Goal: Task Accomplishment & Management: Use online tool/utility

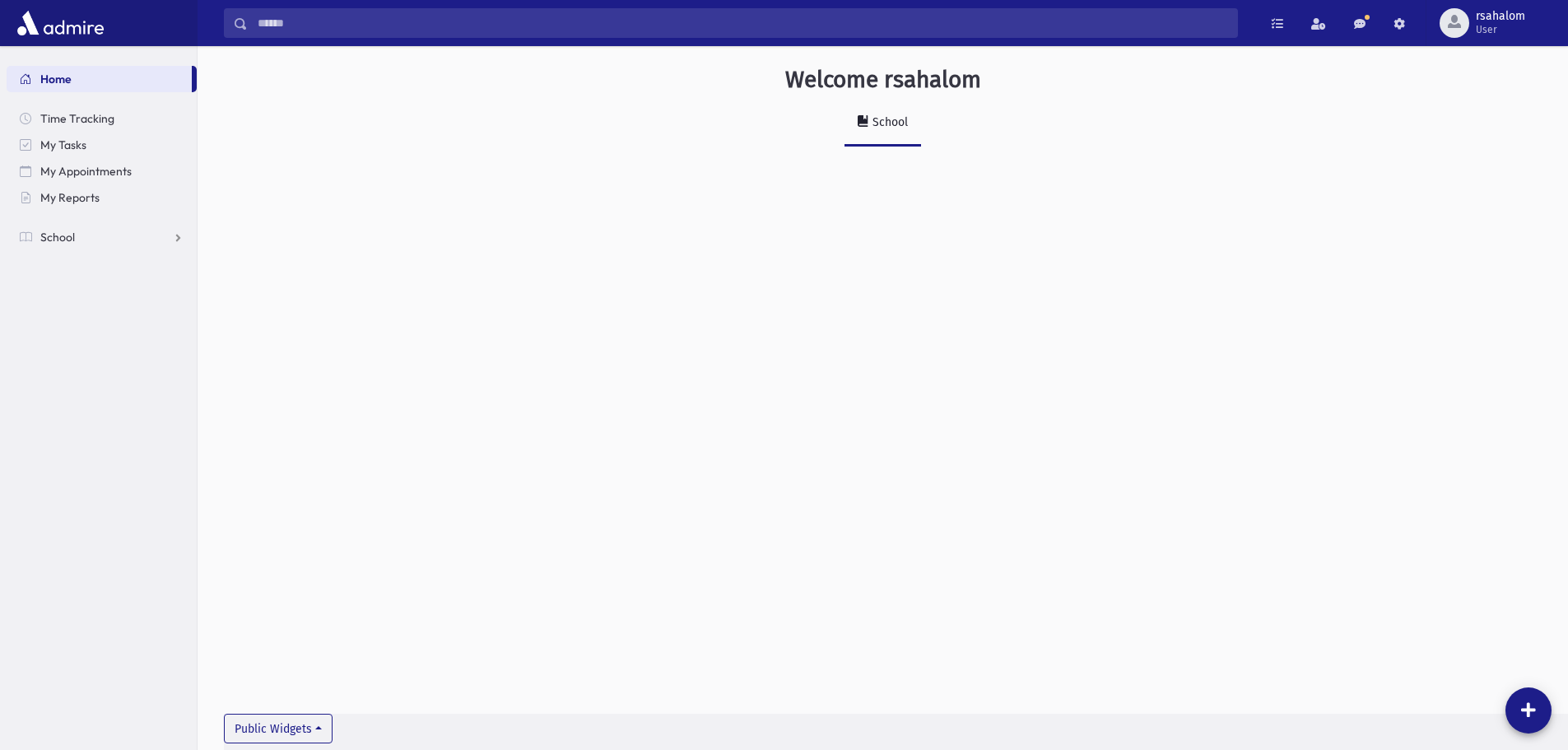
click at [69, 216] on ul "Home Time Tracking My Tasks My Appointments My Reports School School Students A…" at bounding box center [102, 158] width 190 height 185
click at [186, 232] on link "School" at bounding box center [102, 237] width 190 height 26
click at [120, 261] on link "Students" at bounding box center [102, 263] width 190 height 26
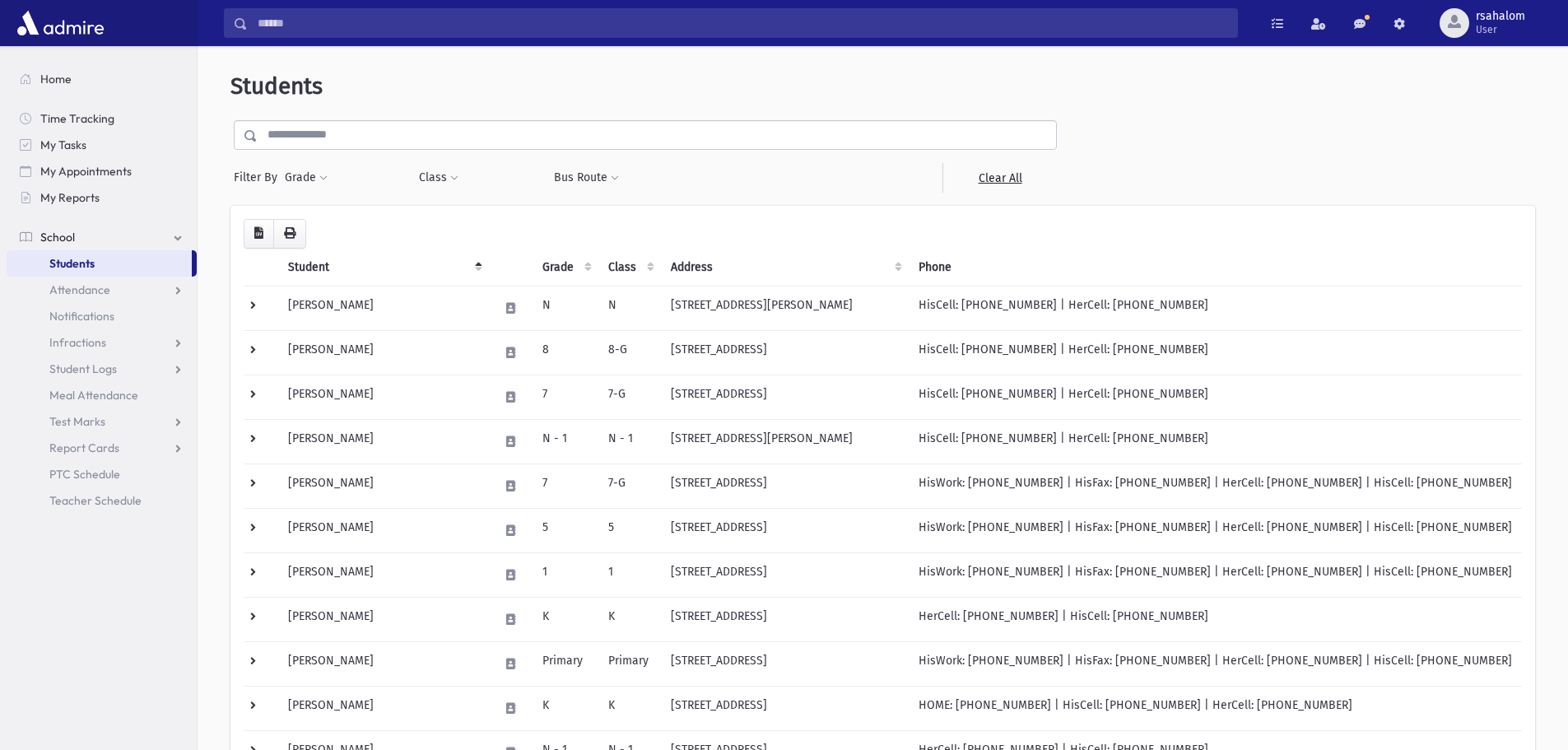
click at [370, 142] on input "text" at bounding box center [656, 135] width 799 height 30
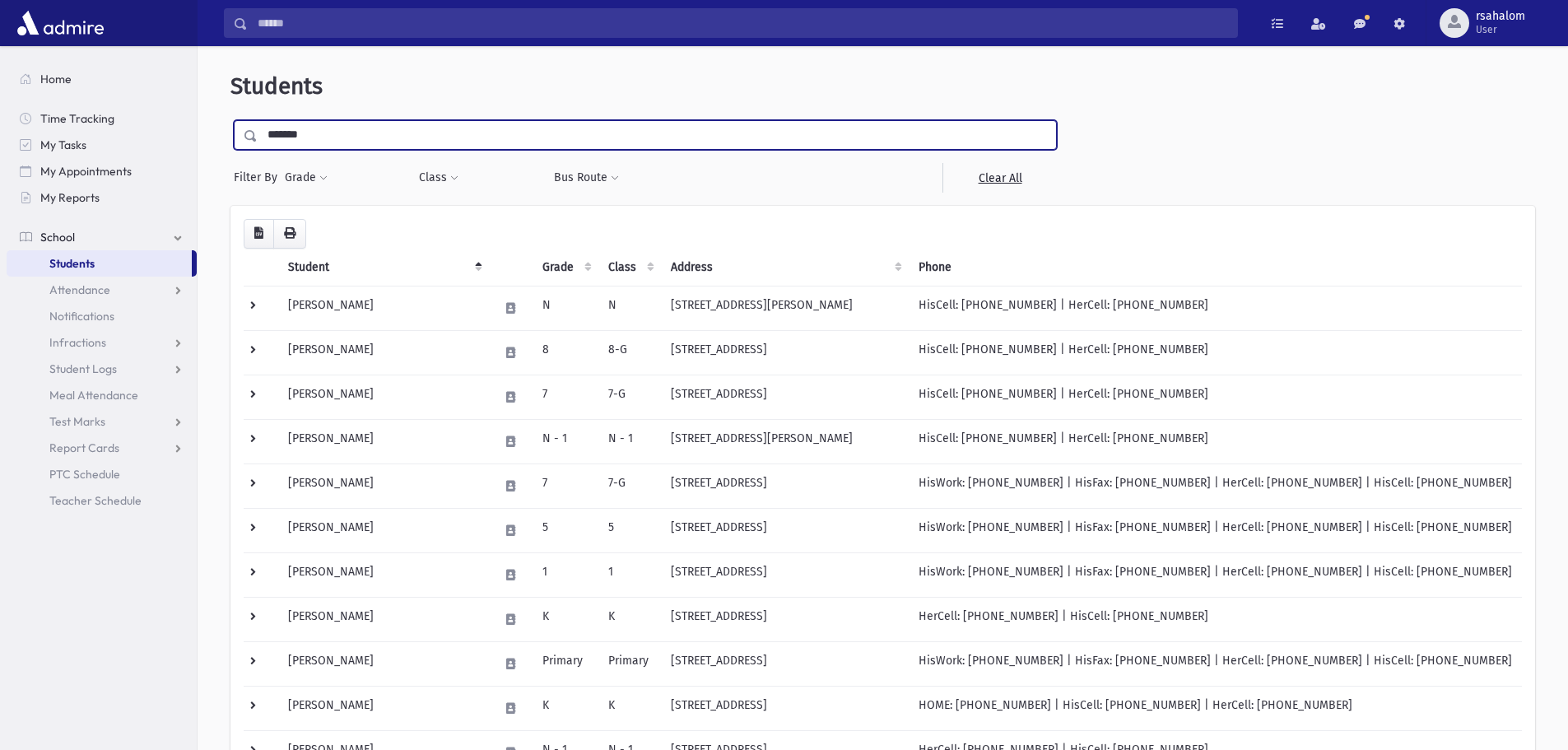
type input "*******"
click at [230, 120] on input "submit" at bounding box center [253, 130] width 46 height 22
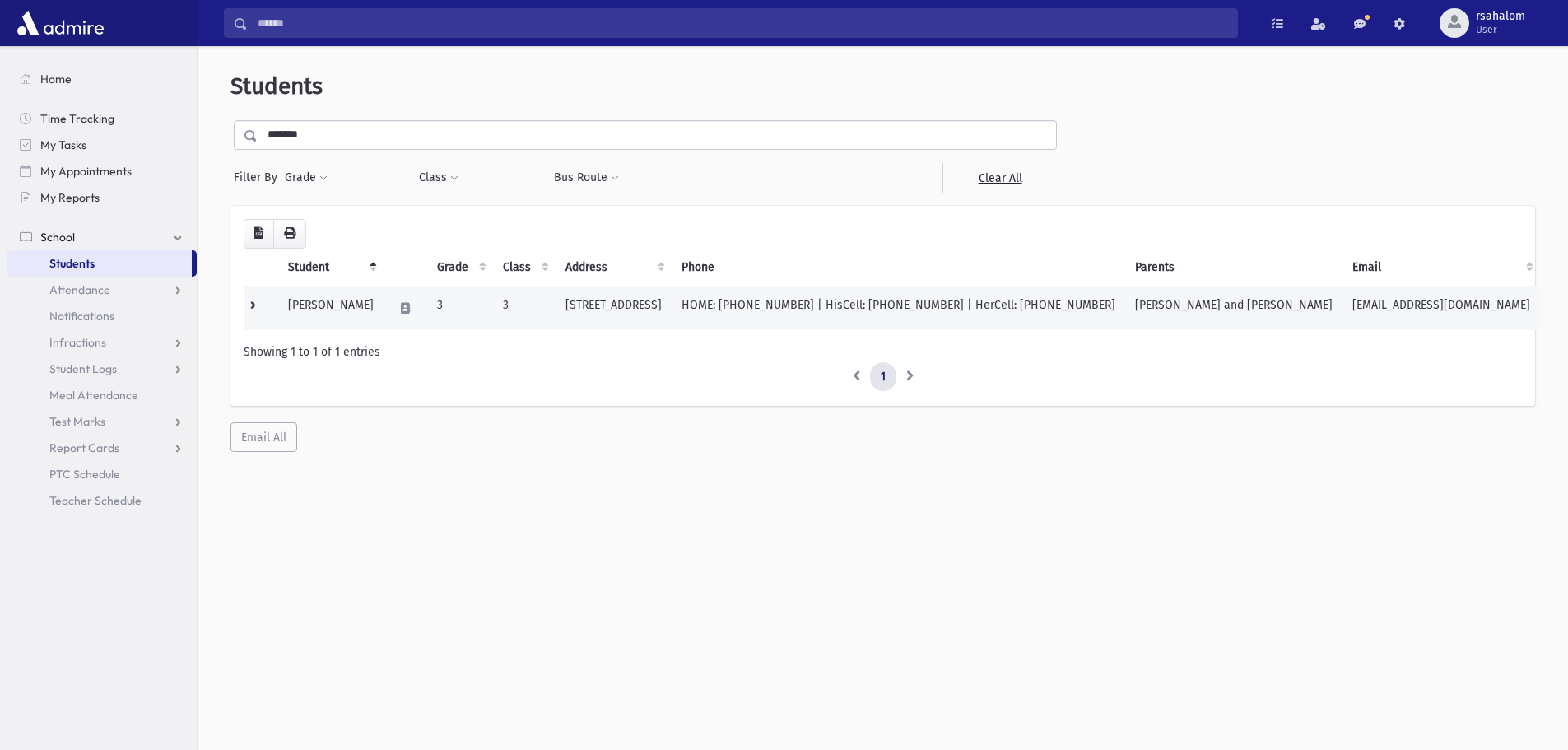
click at [586, 311] on td "800 Shrewsbury Avenue Long Branch, NJ 07740" at bounding box center [613, 307] width 116 height 45
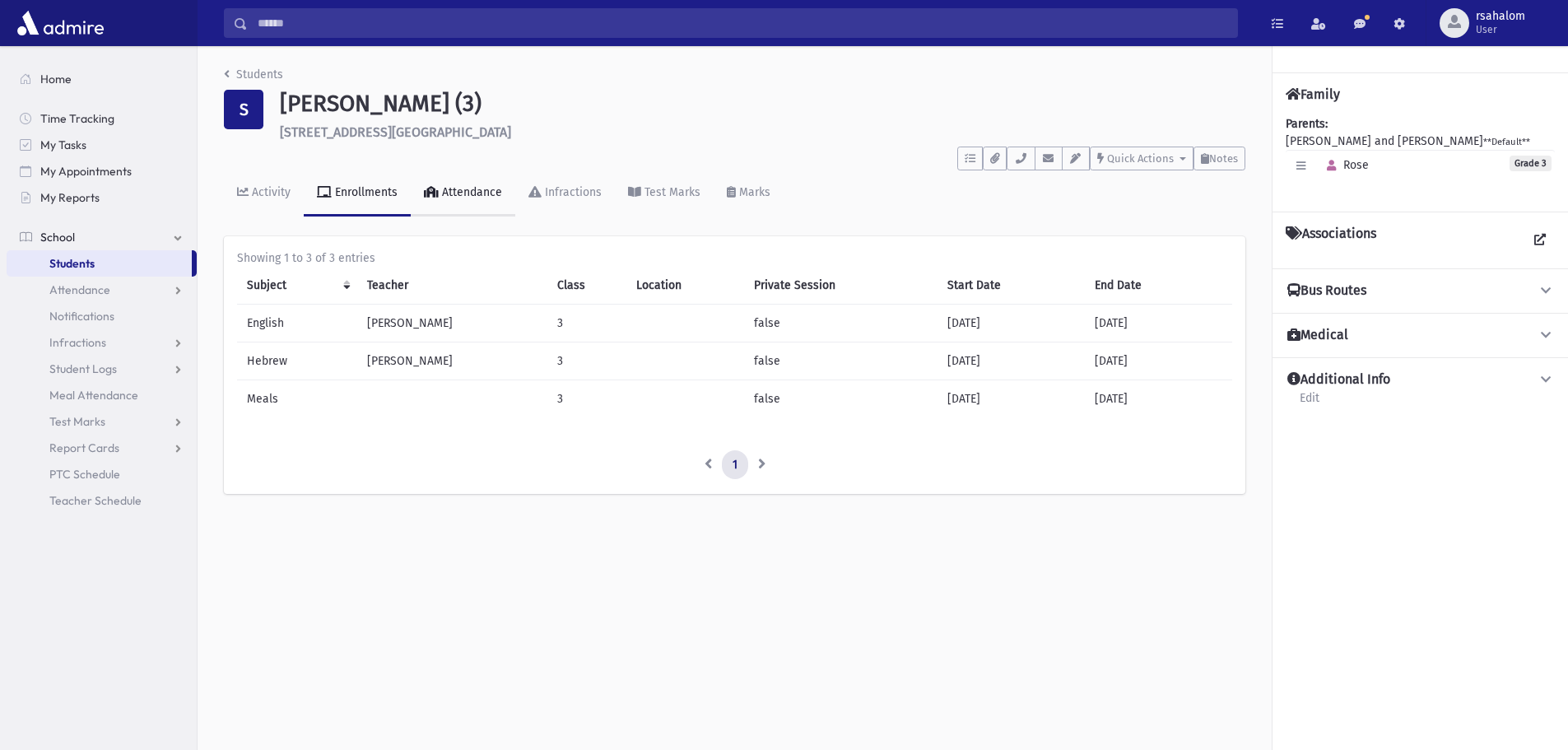
click at [477, 196] on div "Attendance" at bounding box center [470, 193] width 63 height 14
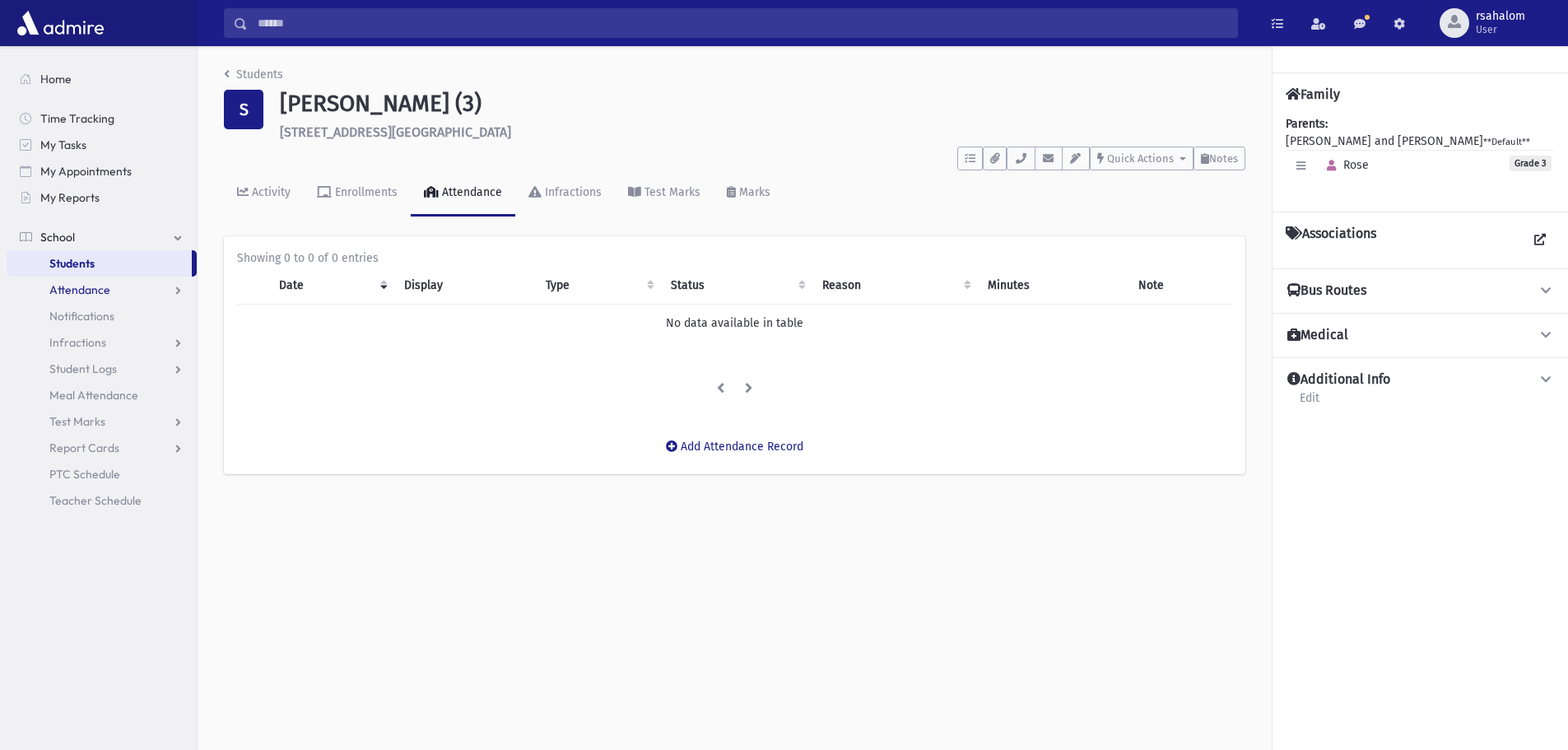
click at [109, 282] on link "Attendance" at bounding box center [102, 290] width 190 height 26
click at [103, 306] on link "Entry" at bounding box center [102, 316] width 190 height 26
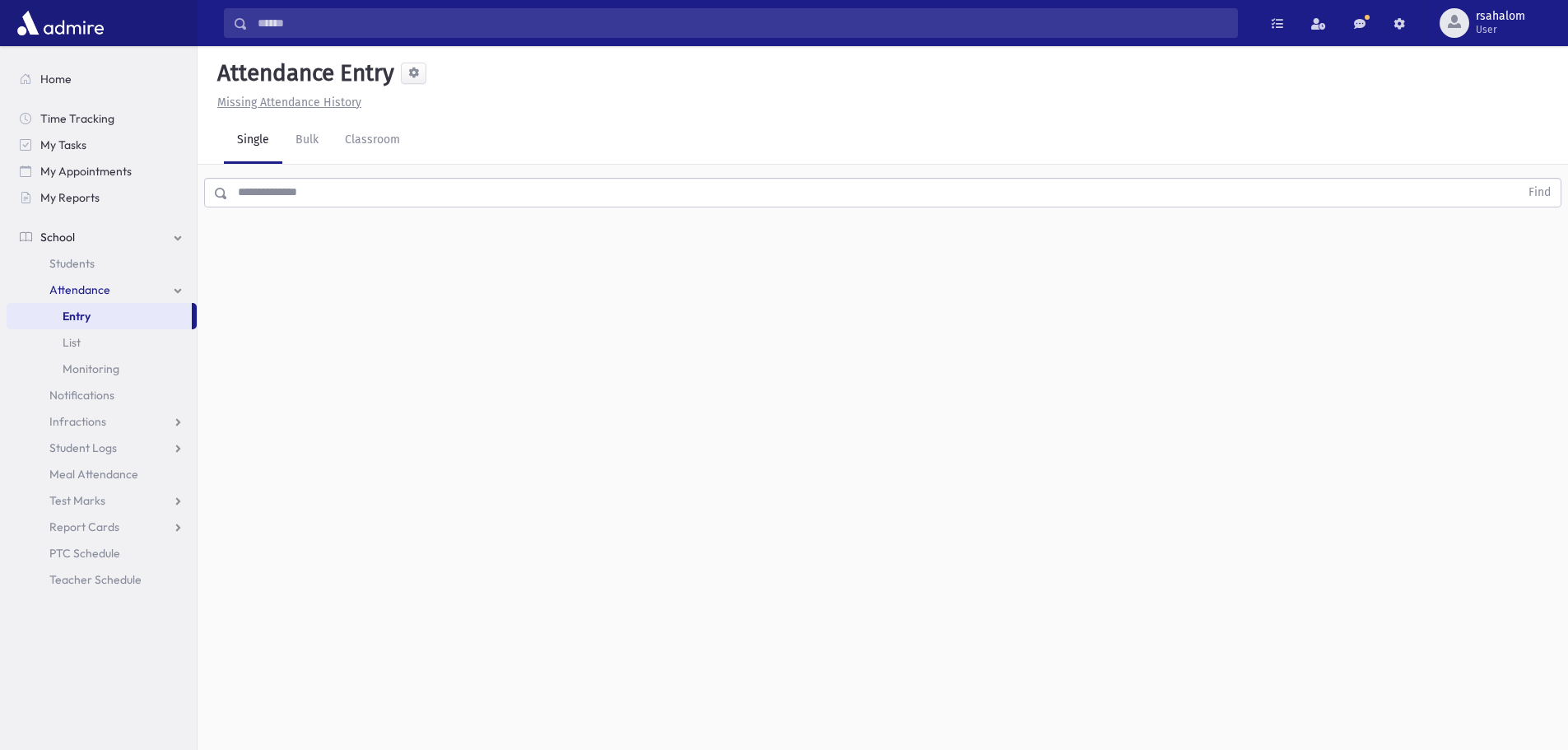
click at [285, 197] on input "text" at bounding box center [874, 193] width 1292 height 30
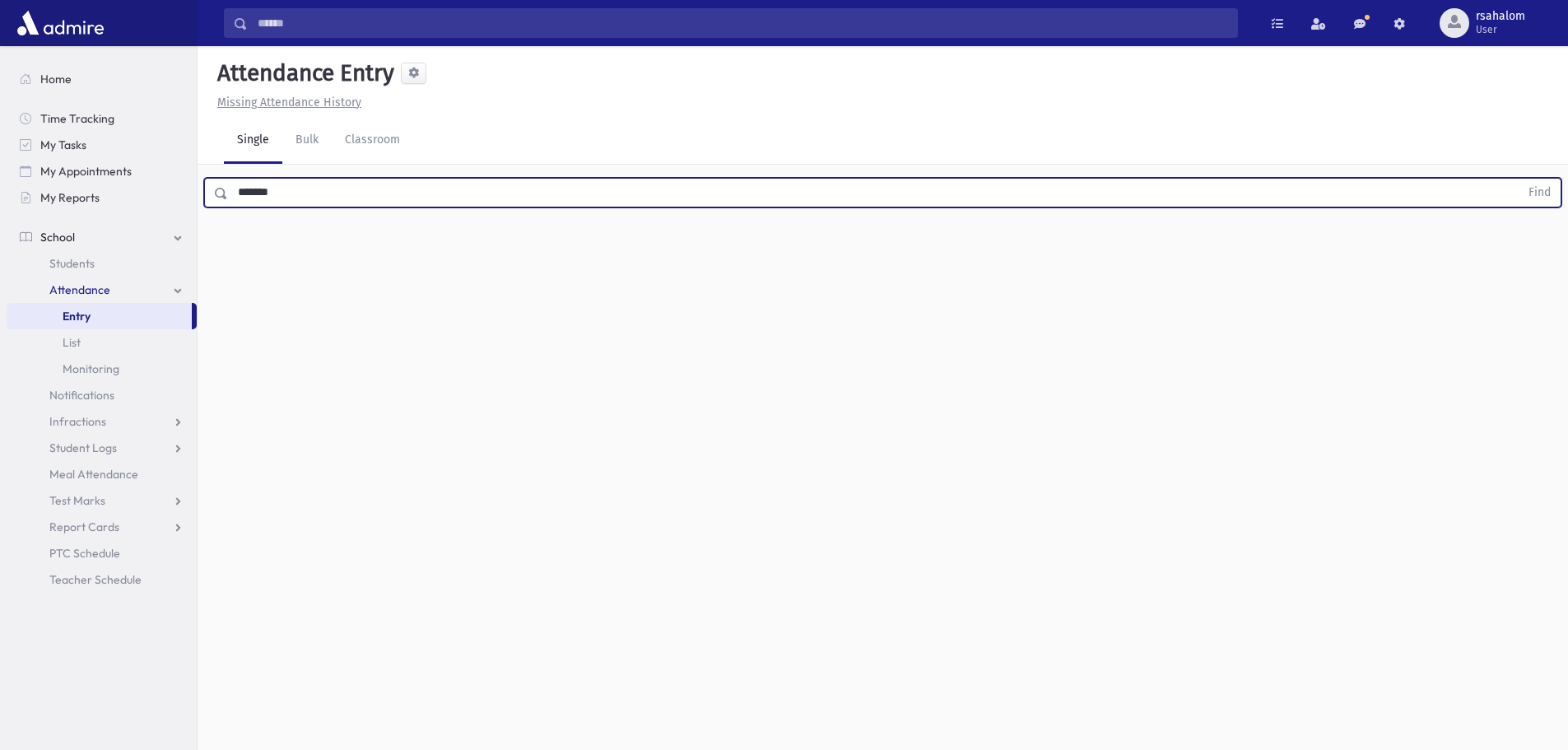
type input "*******"
click at [1519, 179] on button "Find" at bounding box center [1540, 193] width 42 height 28
click at [880, 250] on icon "AttTypes" at bounding box center [883, 246] width 11 height 14
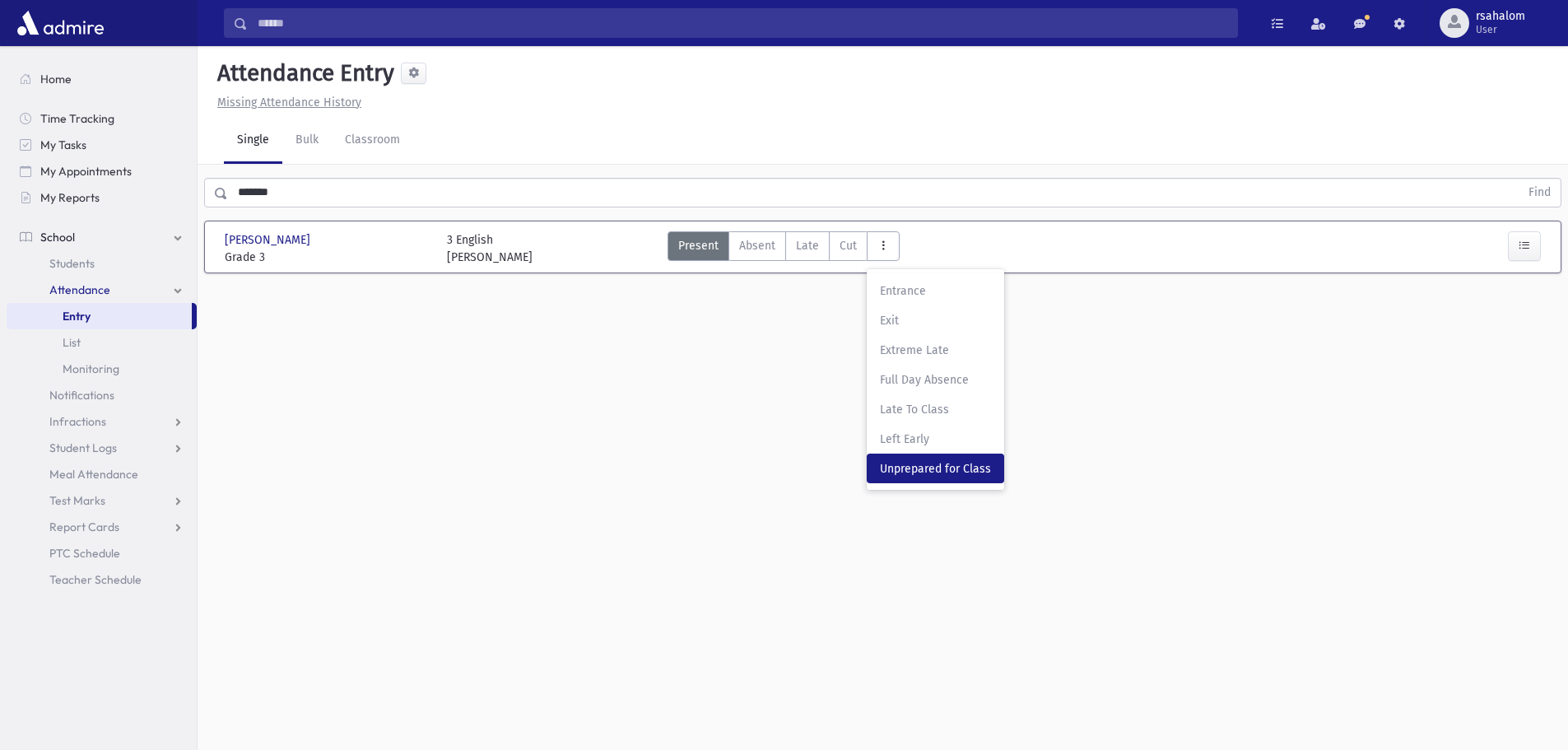
click at [926, 462] on span "Unprepared for Class" at bounding box center [935, 469] width 111 height 18
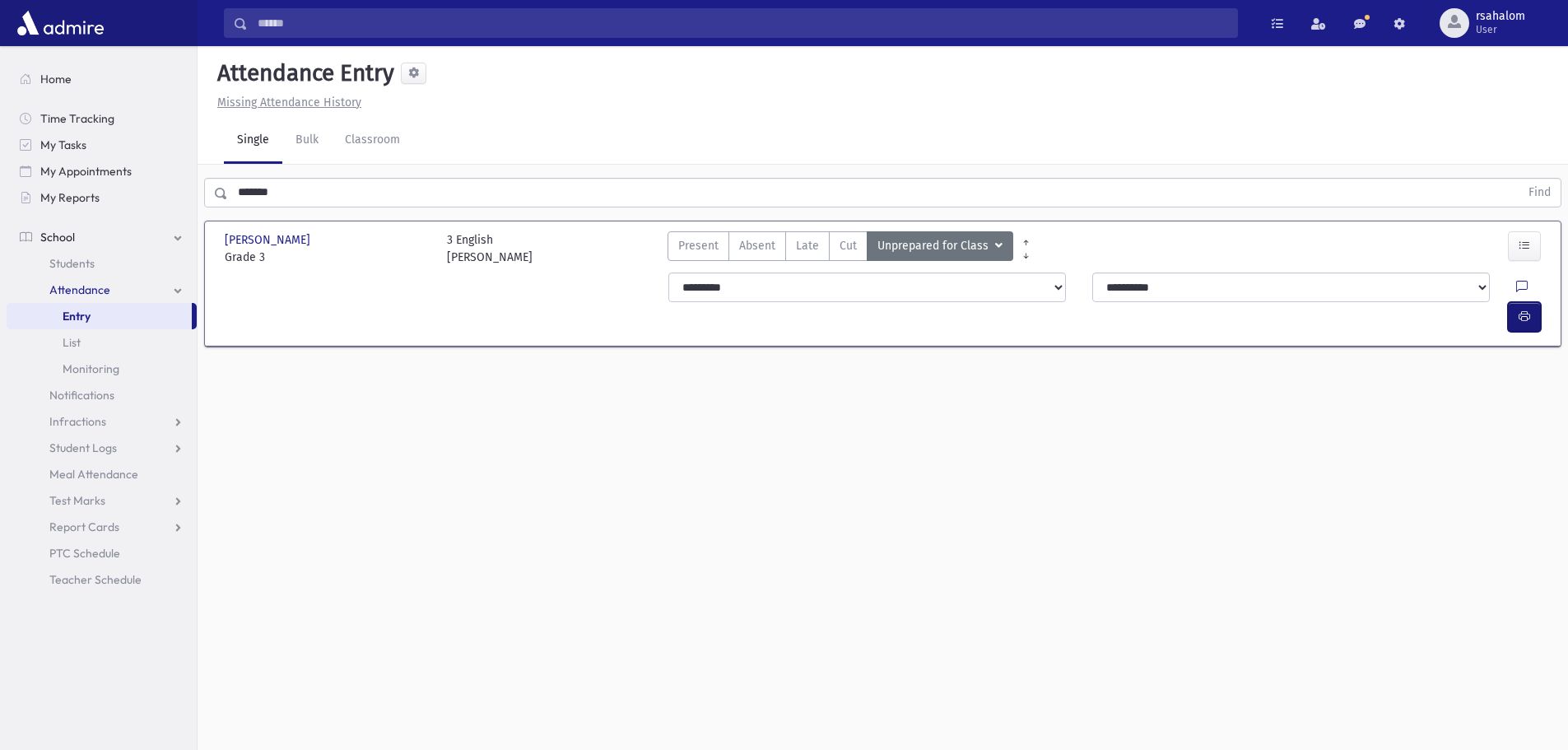
click at [1515, 302] on button "button" at bounding box center [1525, 317] width 33 height 30
